Goal: Task Accomplishment & Management: Use online tool/utility

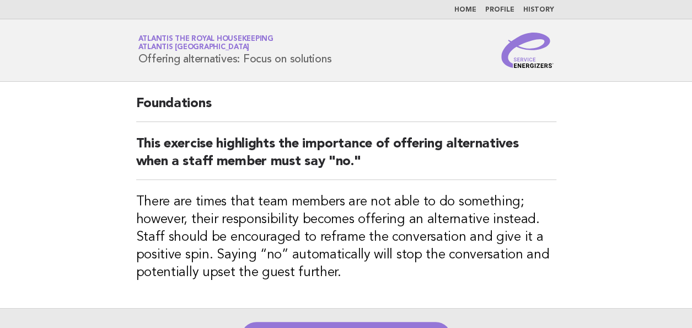
scroll to position [110, 0]
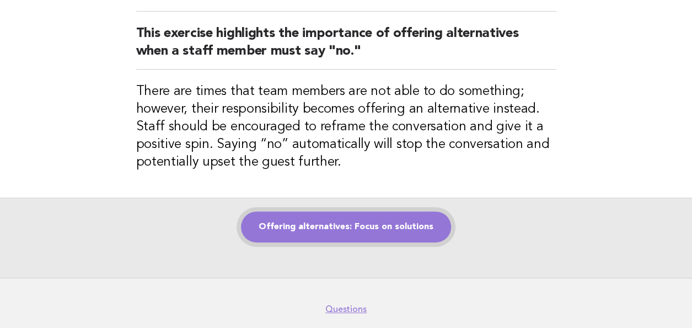
click at [354, 221] on link "Offering alternatives: Focus on solutions" at bounding box center [346, 226] width 210 height 31
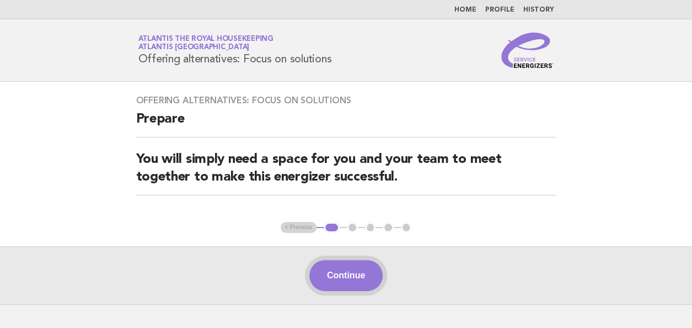
click at [346, 276] on button "Continue" at bounding box center [345, 275] width 73 height 31
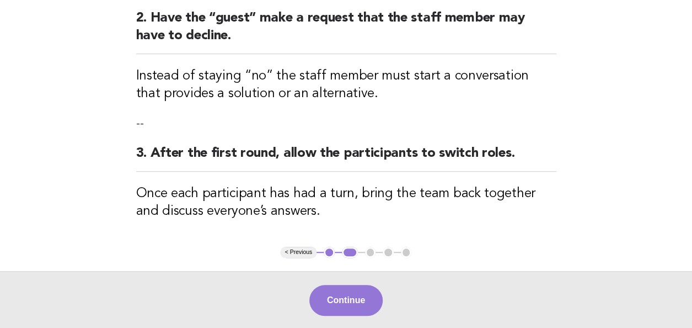
scroll to position [276, 0]
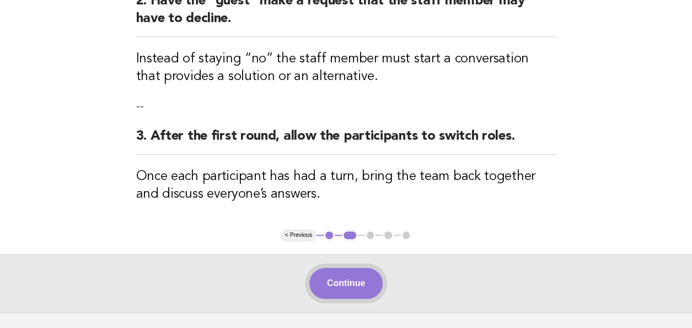
click at [343, 281] on button "Continue" at bounding box center [345, 283] width 73 height 31
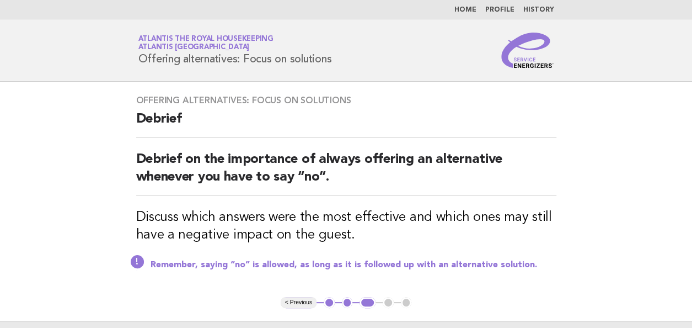
scroll to position [55, 0]
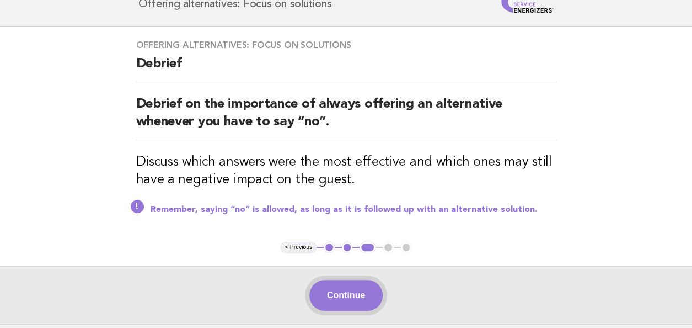
click at [339, 293] on button "Continue" at bounding box center [345, 295] width 73 height 31
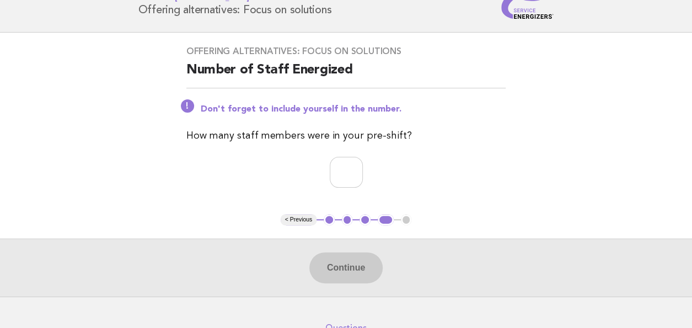
scroll to position [110, 0]
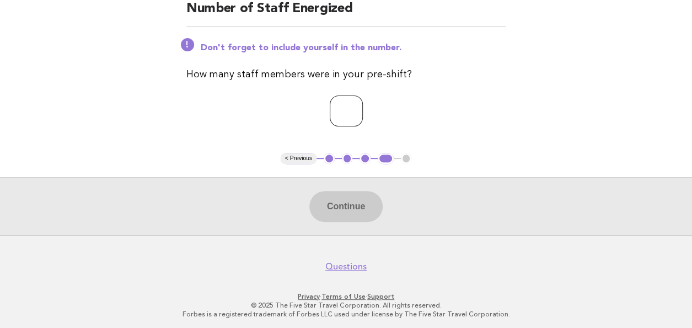
click at [330, 108] on input "number" at bounding box center [346, 110] width 33 height 31
type input "**"
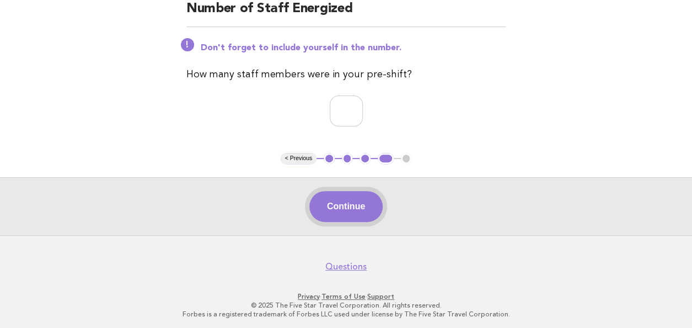
click at [339, 204] on button "Continue" at bounding box center [345, 206] width 73 height 31
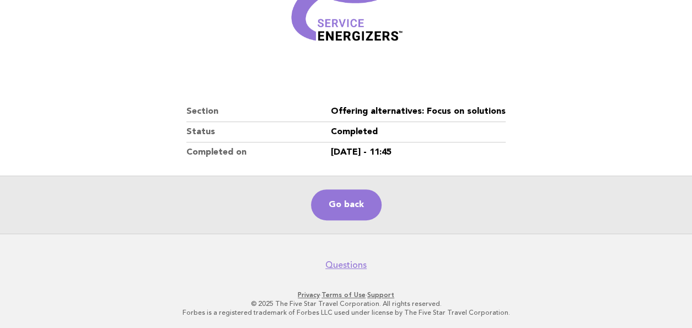
scroll to position [193, 0]
click at [338, 197] on link "Go back" at bounding box center [346, 204] width 71 height 31
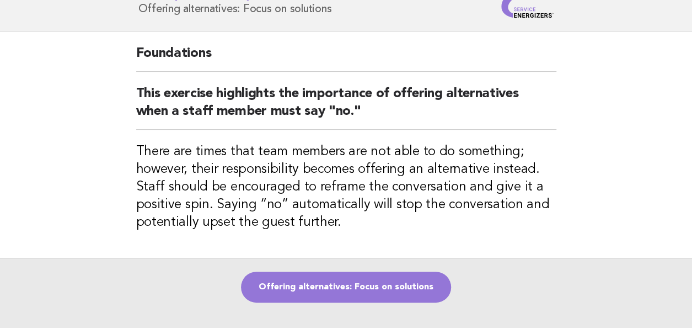
scroll to position [110, 0]
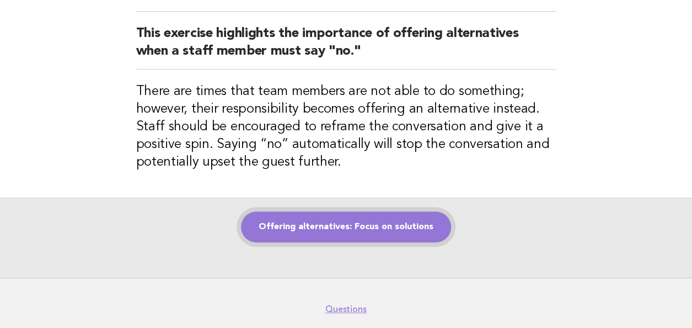
click at [314, 223] on link "Offering alternatives: Focus on solutions" at bounding box center [346, 226] width 210 height 31
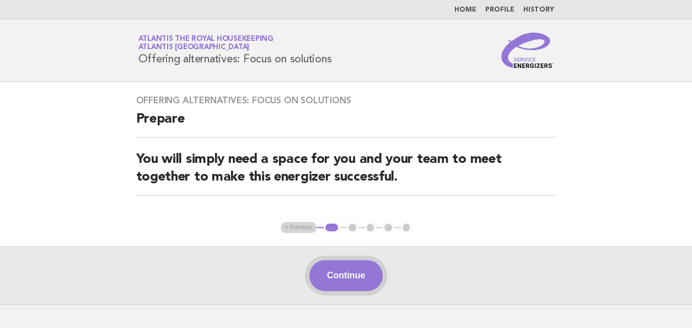
click at [350, 272] on button "Continue" at bounding box center [345, 275] width 73 height 31
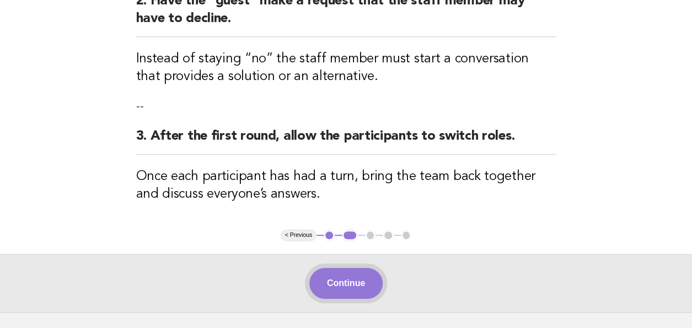
click at [330, 283] on button "Continue" at bounding box center [345, 283] width 73 height 31
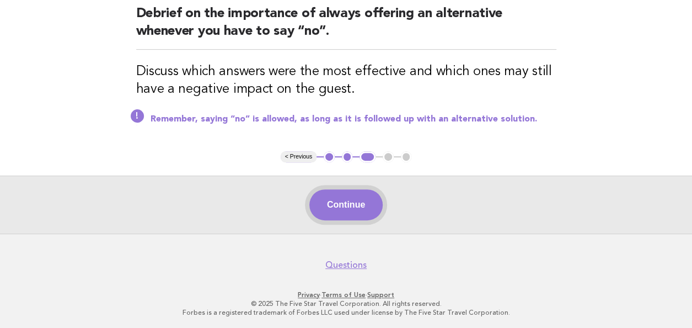
click at [350, 206] on button "Continue" at bounding box center [345, 204] width 73 height 31
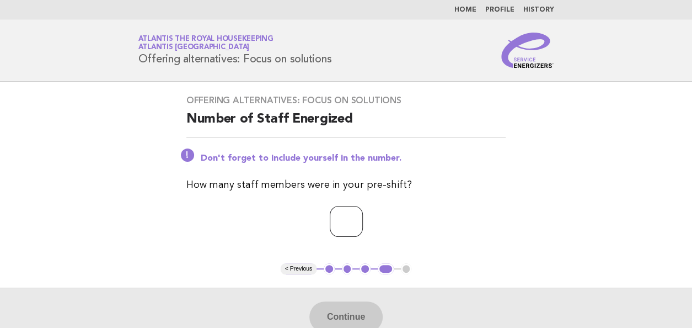
click at [336, 226] on input "number" at bounding box center [346, 221] width 33 height 31
type input "**"
click at [341, 311] on button "Continue" at bounding box center [345, 316] width 73 height 31
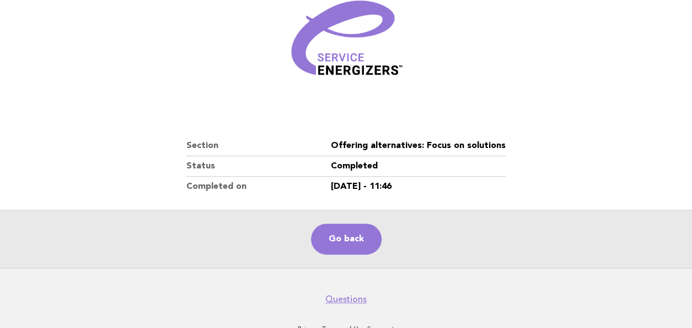
scroll to position [166, 0]
